Goal: Information Seeking & Learning: Learn about a topic

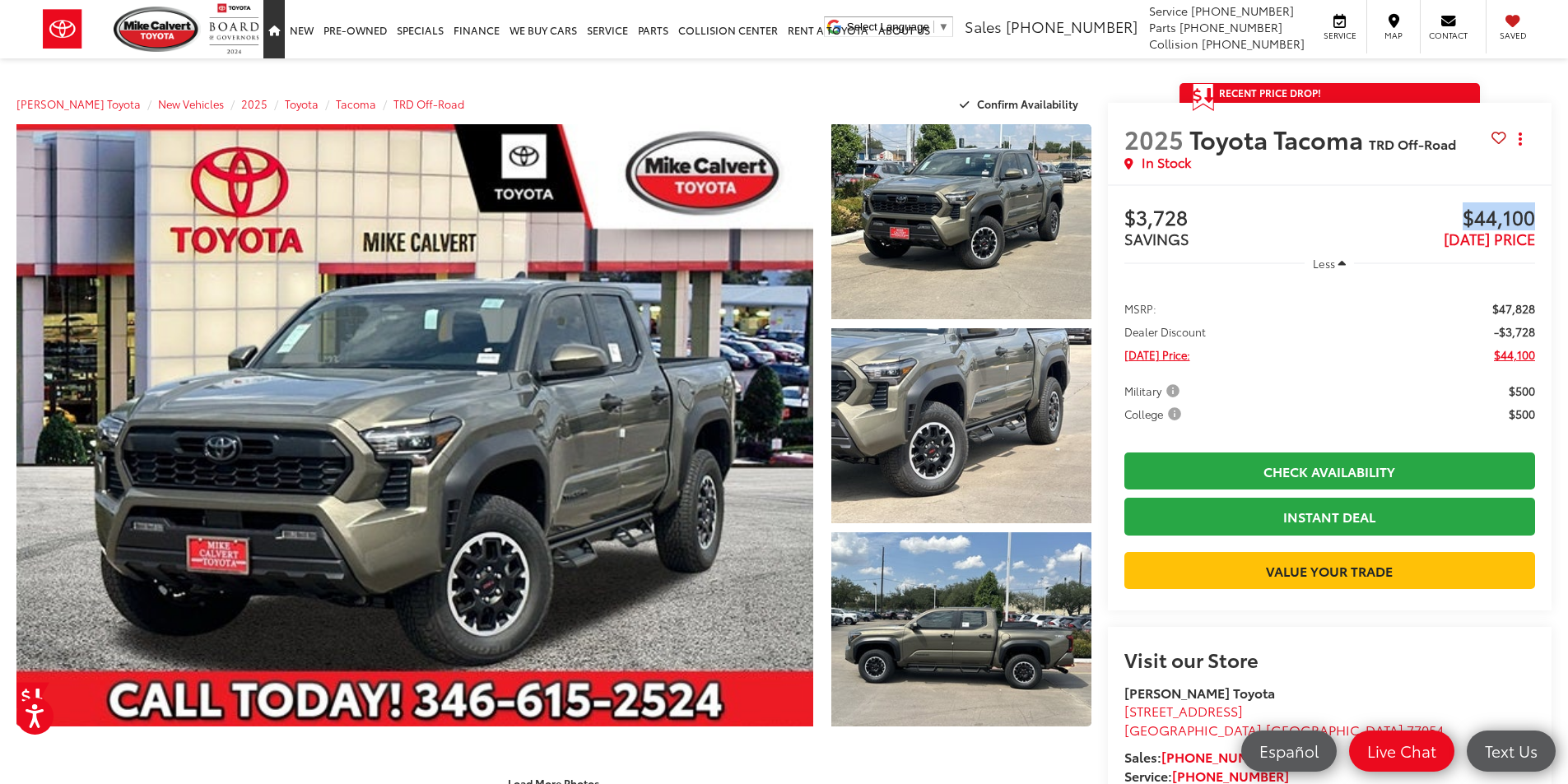
click at [273, 31] on icon "Home" at bounding box center [273, 32] width 11 height 11
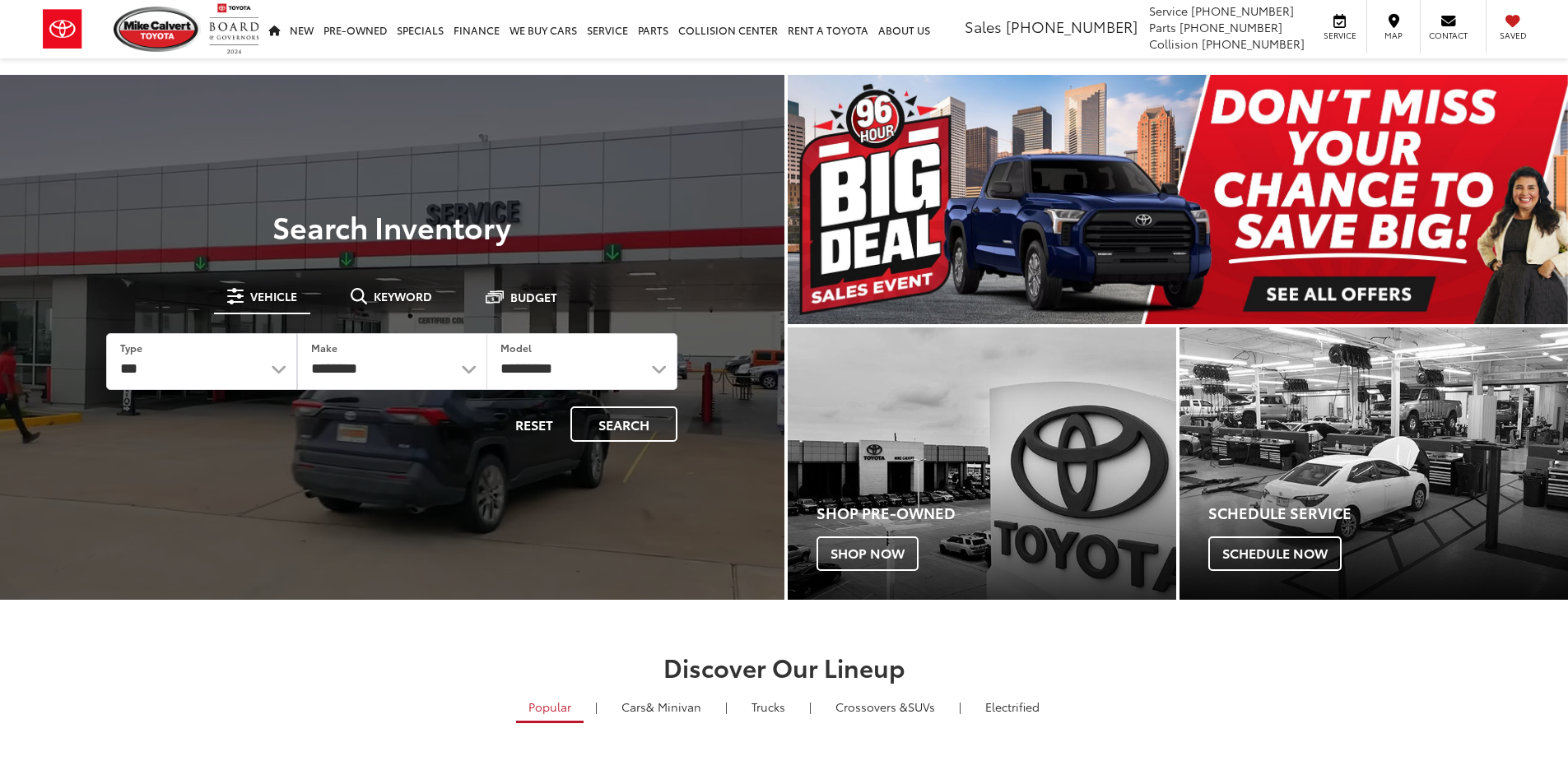
click at [416, 296] on span "Keyword" at bounding box center [403, 296] width 58 height 11
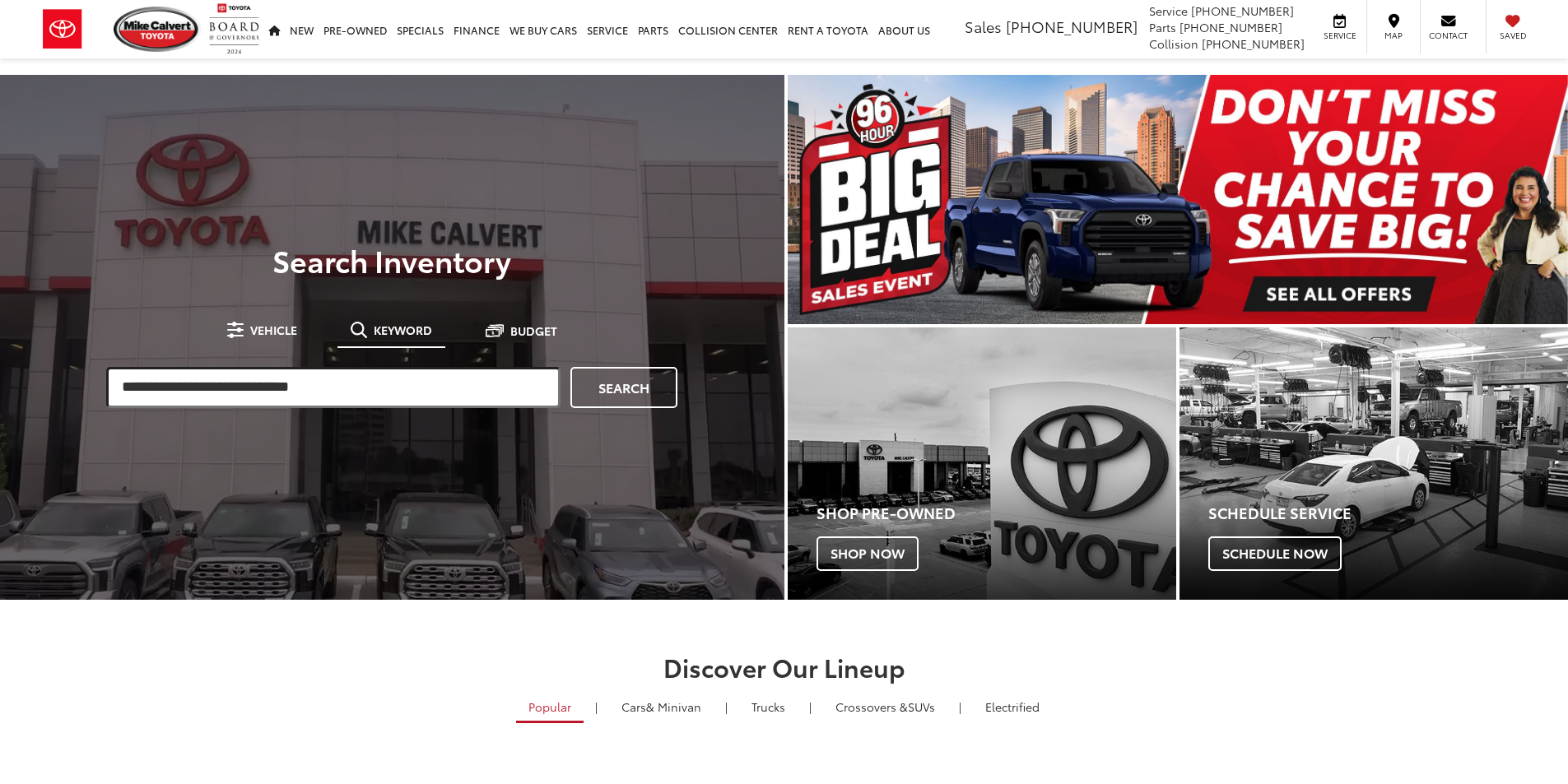
click at [388, 385] on input "search" at bounding box center [333, 388] width 455 height 41
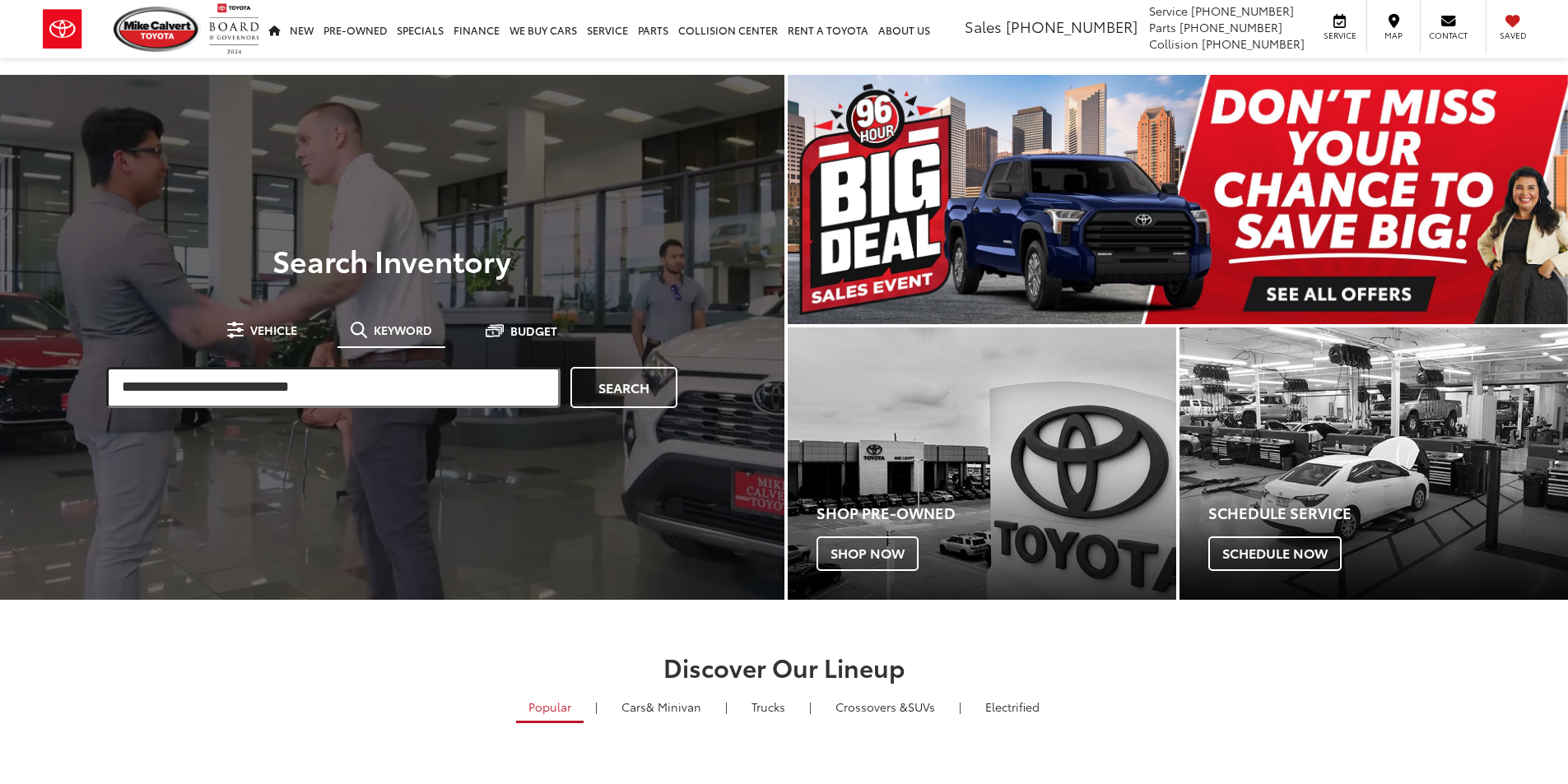
paste input "******"
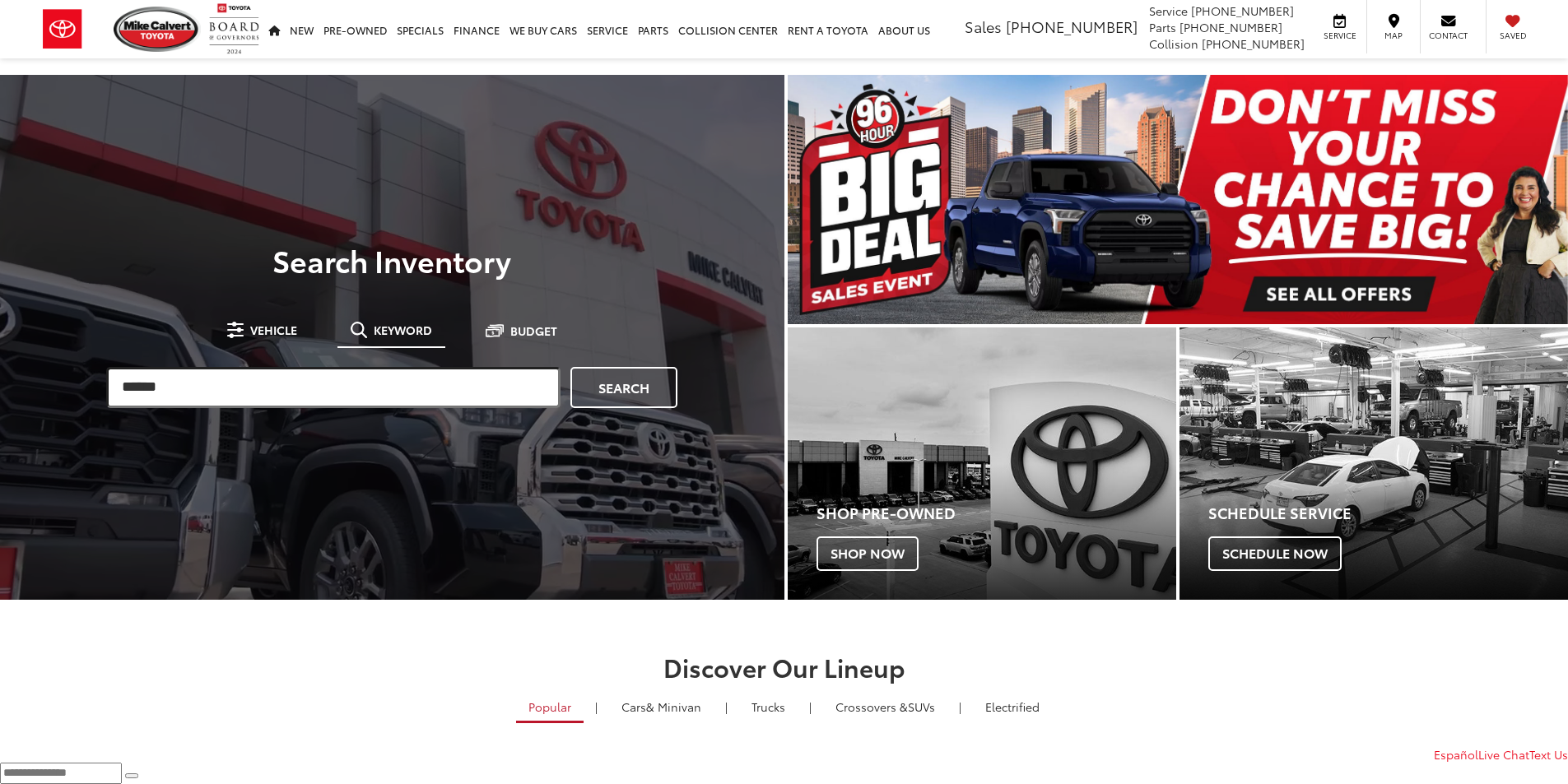
type input "******"
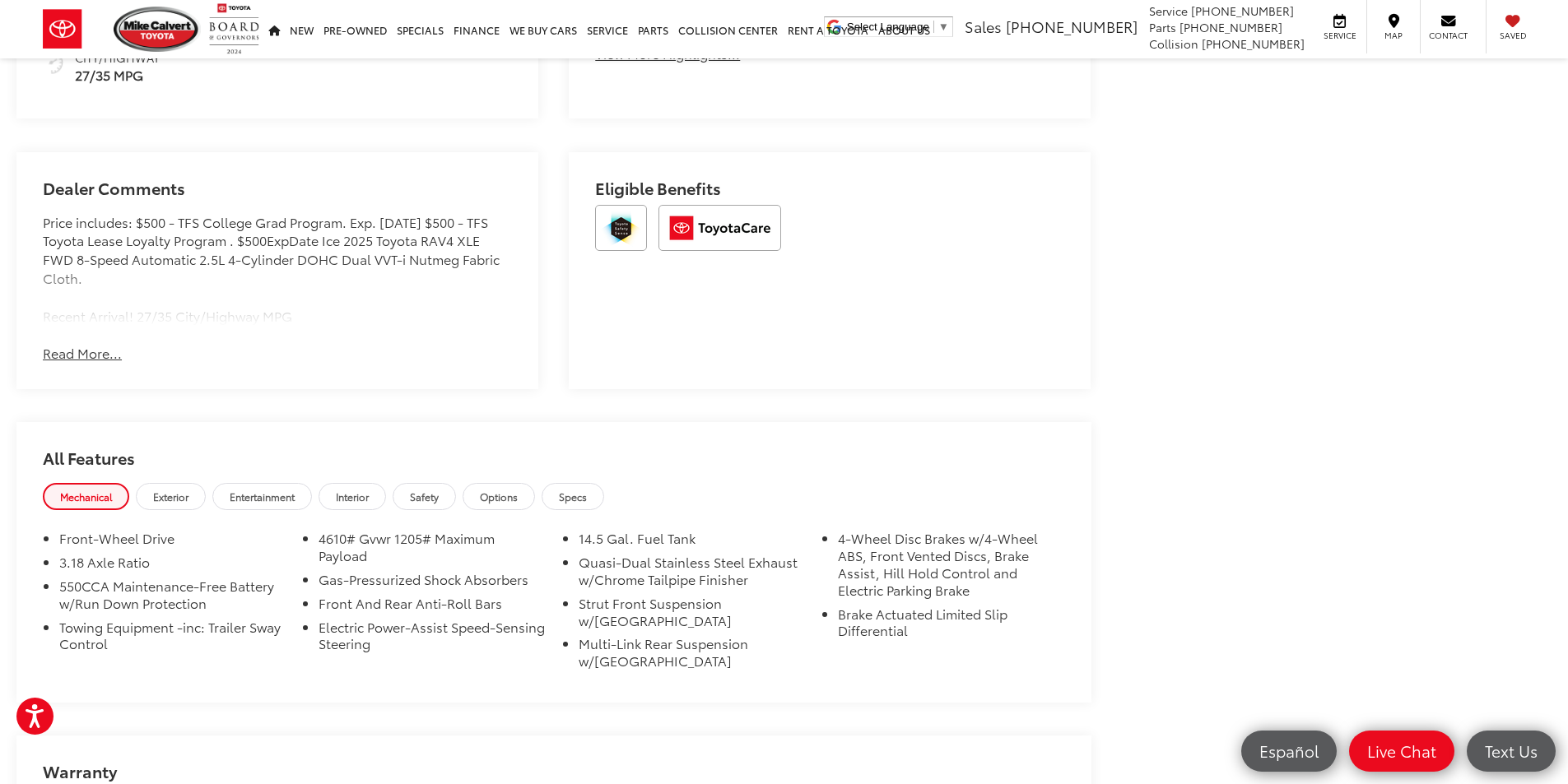
scroll to position [1069, 0]
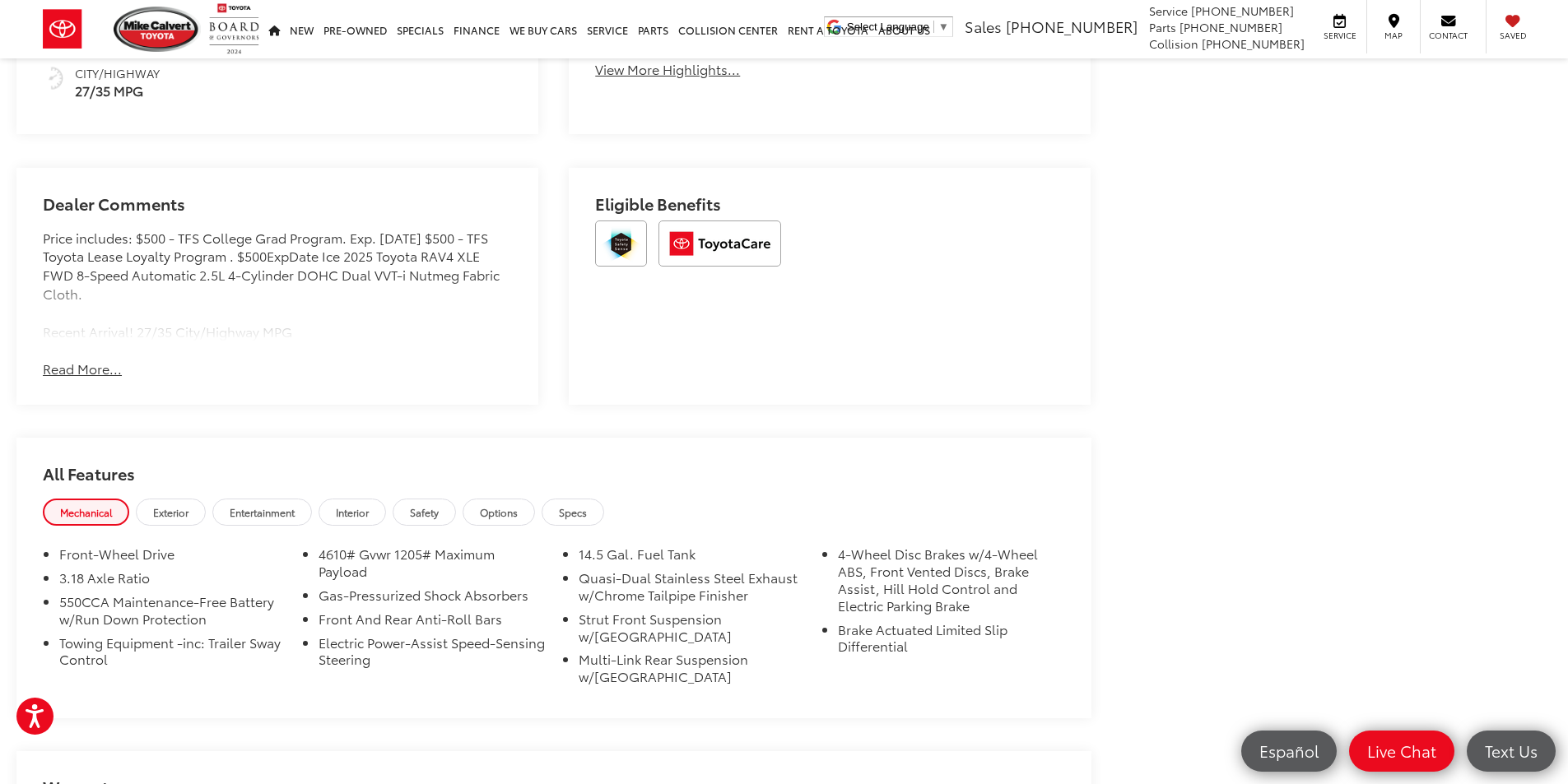
click at [72, 381] on div "Dealer Comments Price includes: $500 - TFS College Grad Program. Exp. 09/30/202…" at bounding box center [278, 287] width 522 height 238
click at [76, 371] on button "Read More..." at bounding box center [83, 368] width 79 height 18
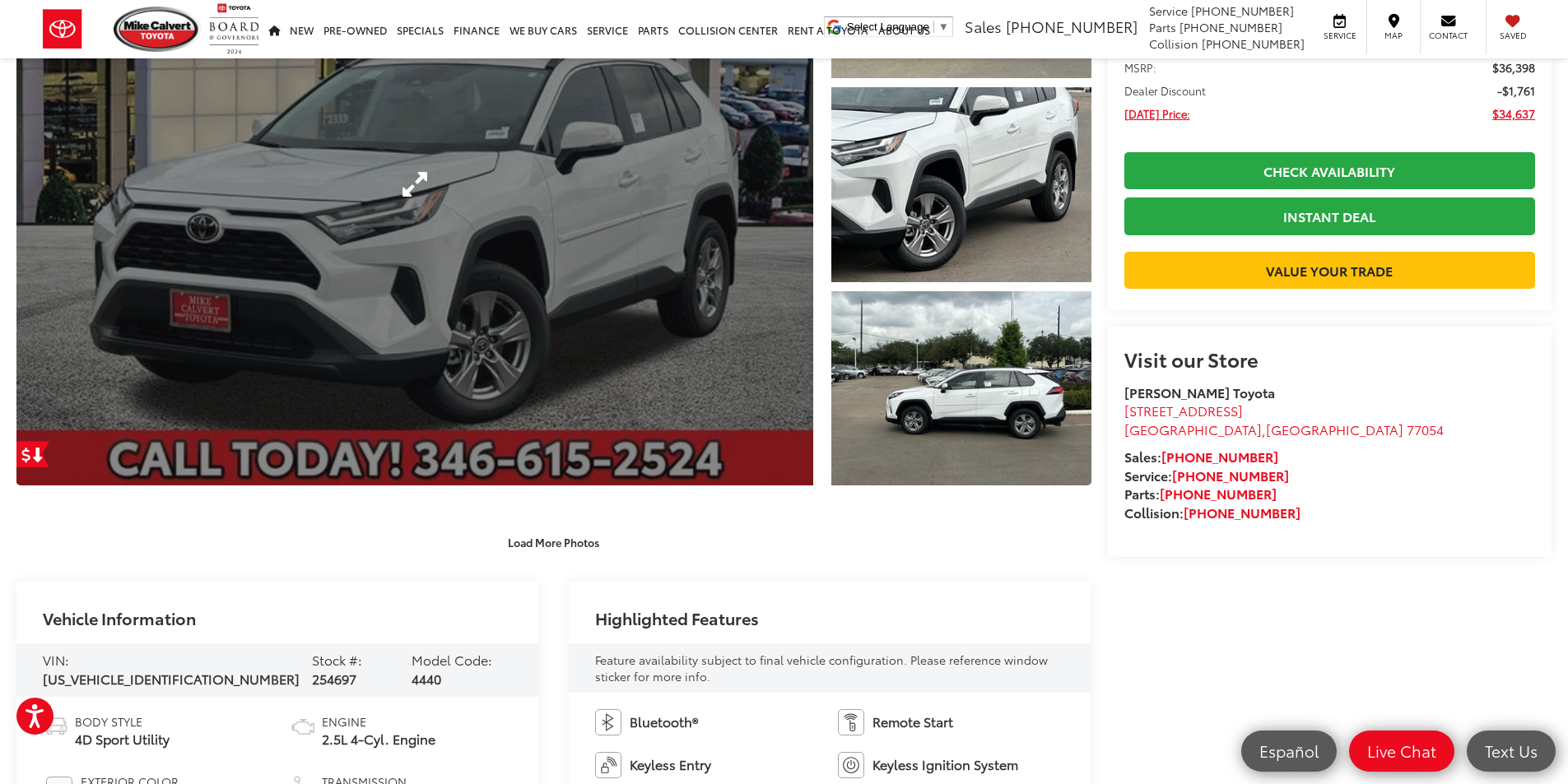
scroll to position [0, 0]
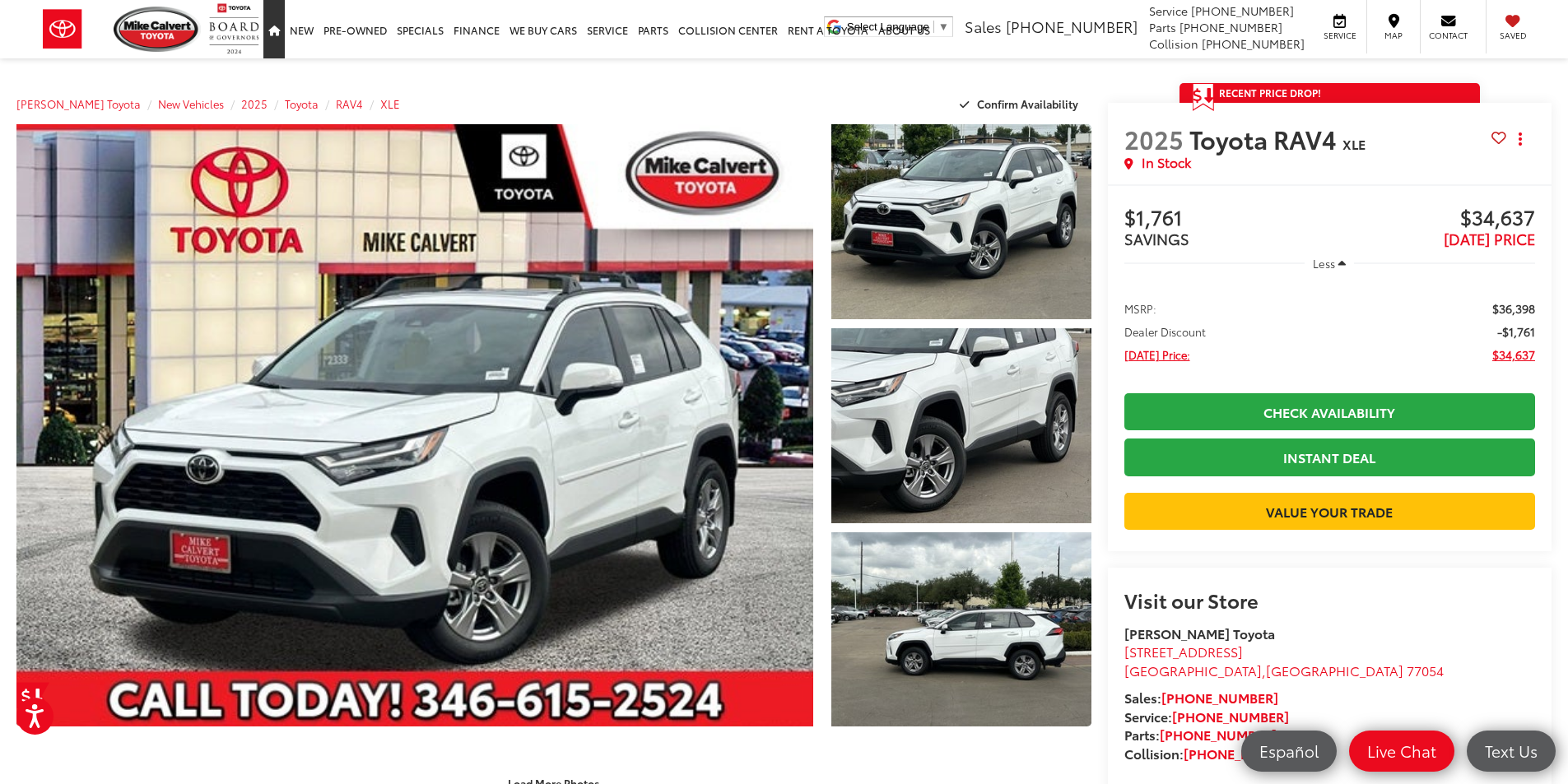
click at [279, 30] on icon "Home" at bounding box center [273, 32] width 11 height 11
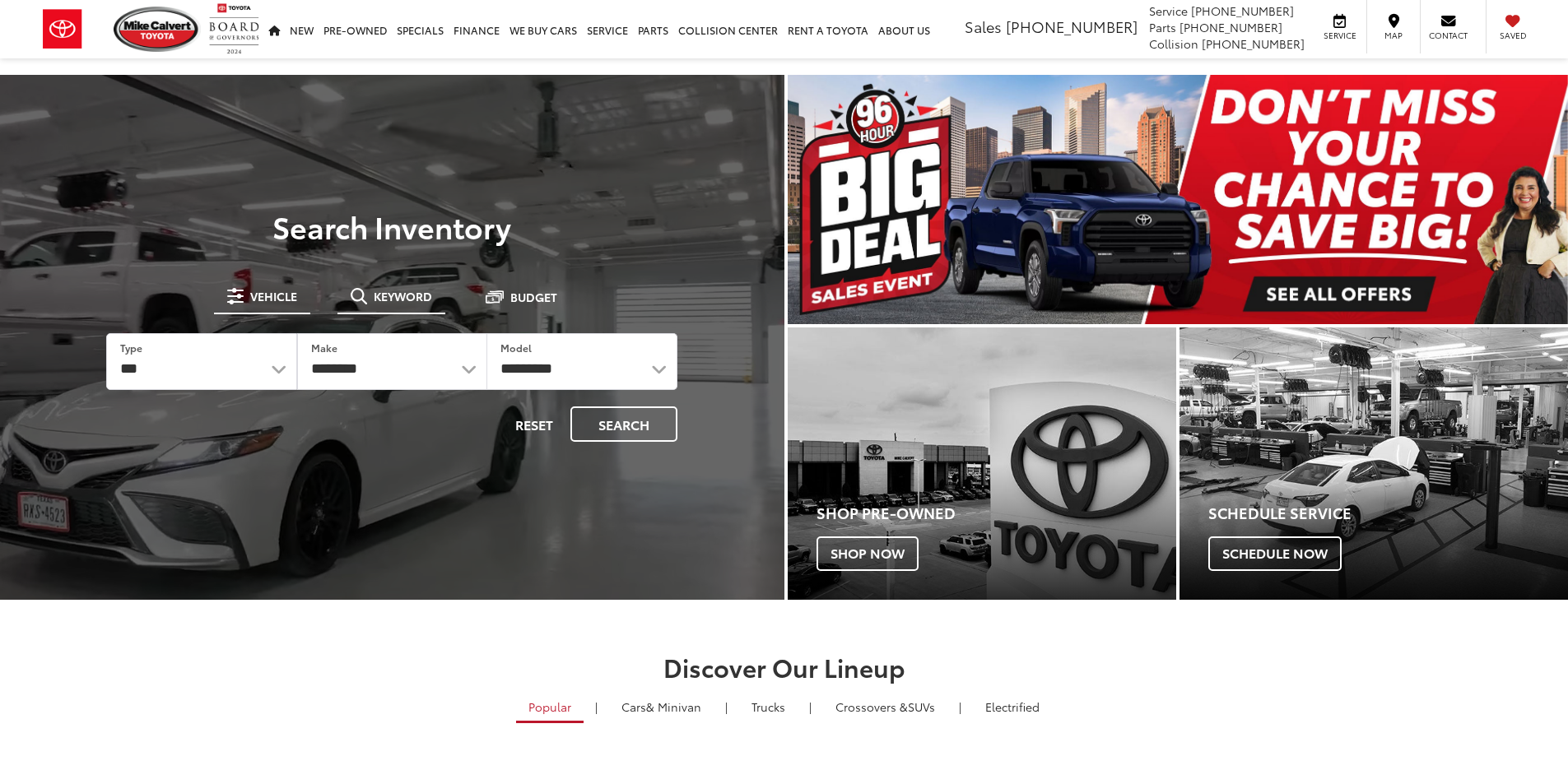
click at [411, 284] on button "Keyword" at bounding box center [391, 296] width 108 height 30
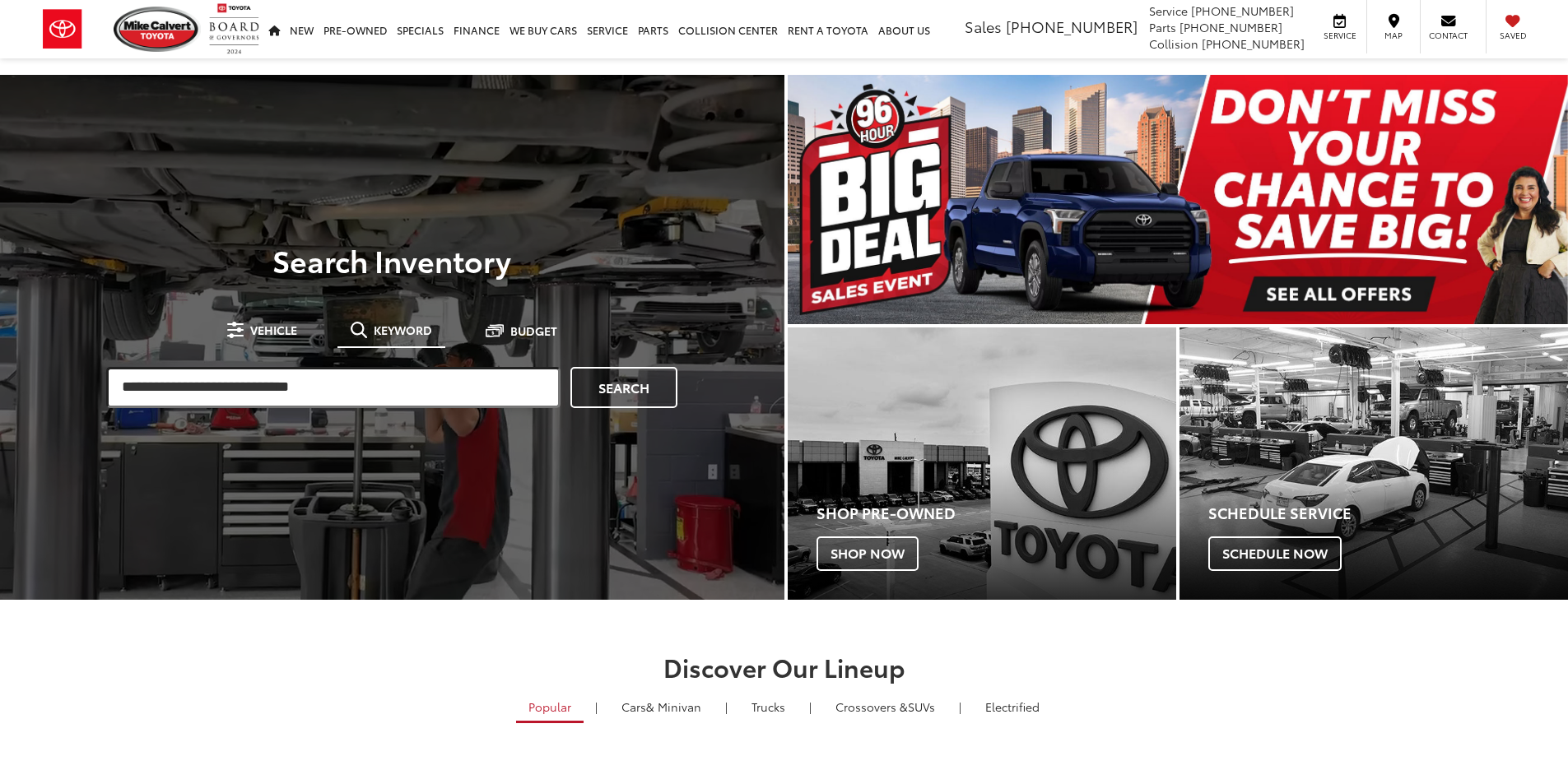
click at [376, 381] on input "search" at bounding box center [333, 388] width 455 height 41
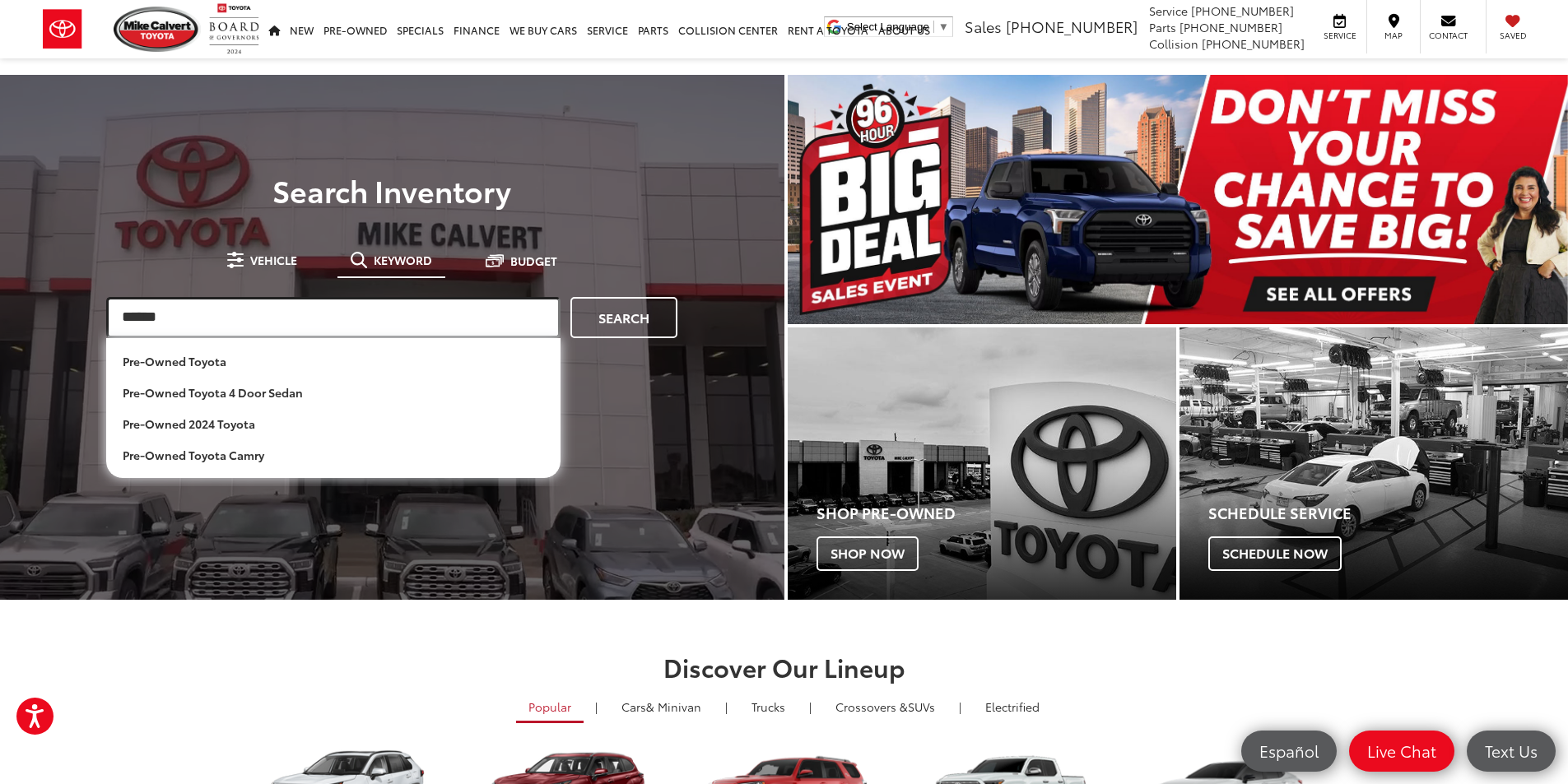
type input "******"
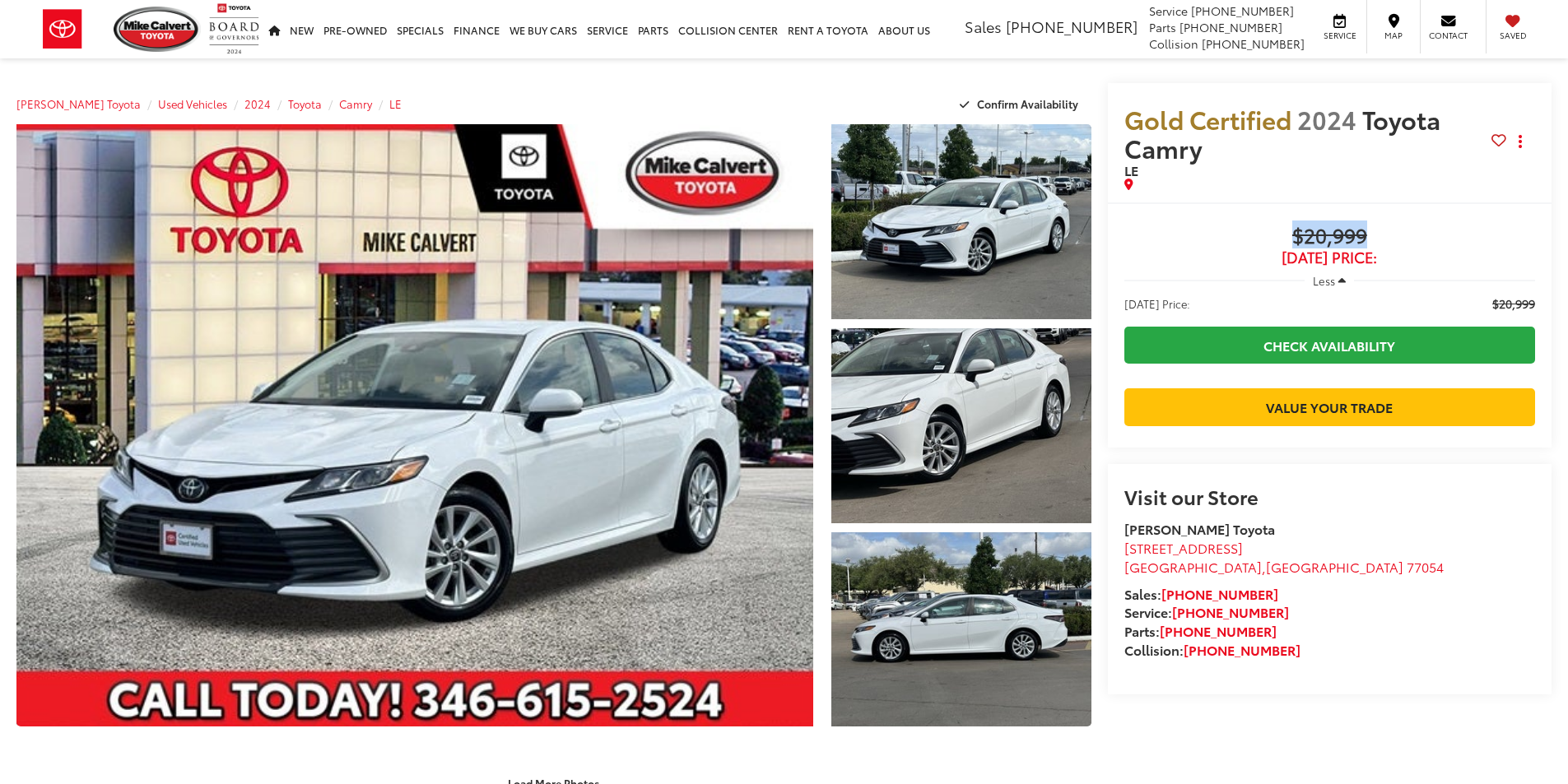
drag, startPoint x: 1414, startPoint y: 229, endPoint x: 1216, endPoint y: 229, distance: 198.0
click at [1216, 229] on span "$20,999" at bounding box center [1330, 237] width 411 height 25
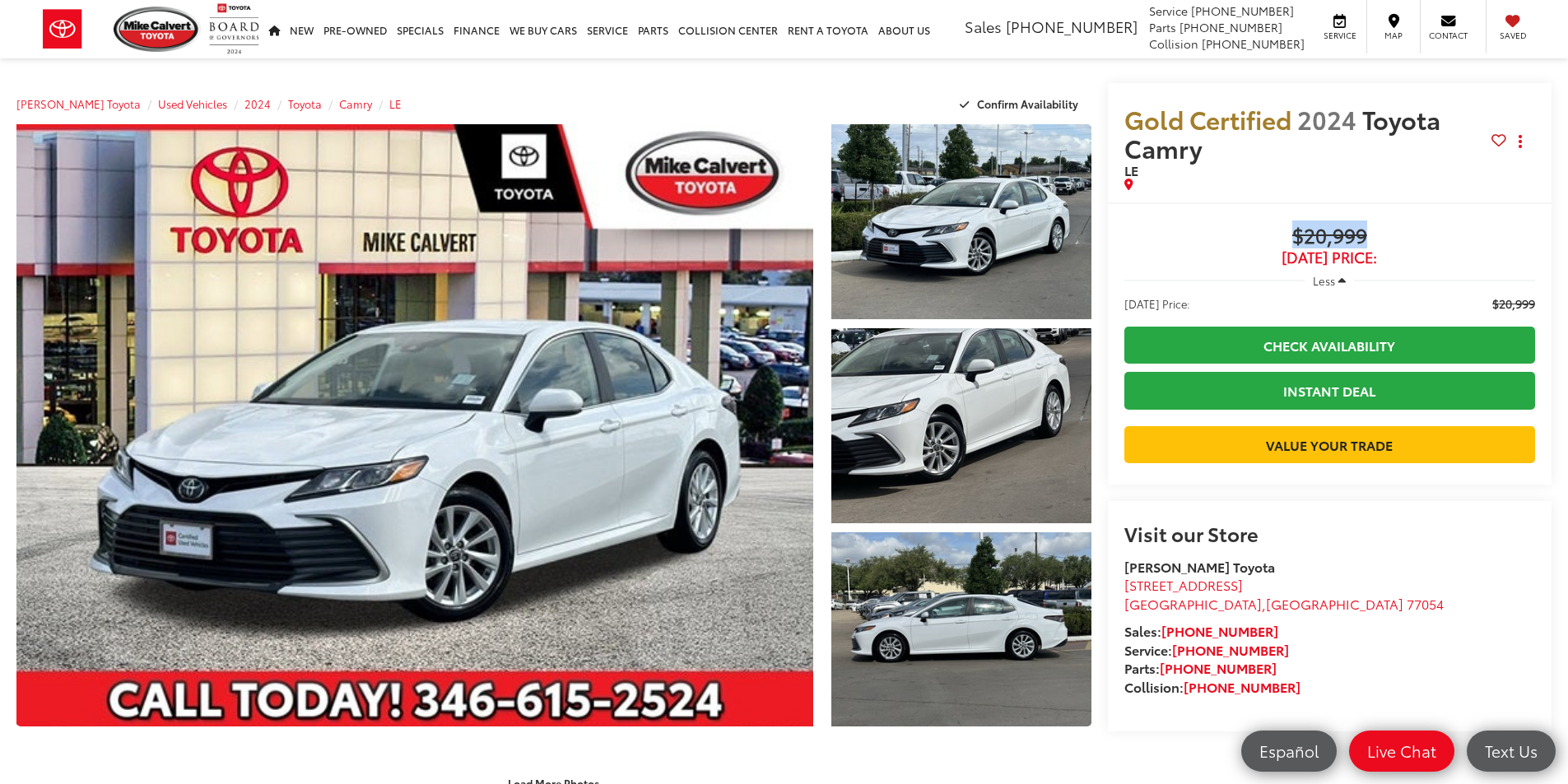
click at [1438, 224] on div "Buy $20,999 [DATE] Price: Less [DATE] Price: $20,999 Check Availability Instant…" at bounding box center [1330, 344] width 444 height 282
